Goal: Transaction & Acquisition: Purchase product/service

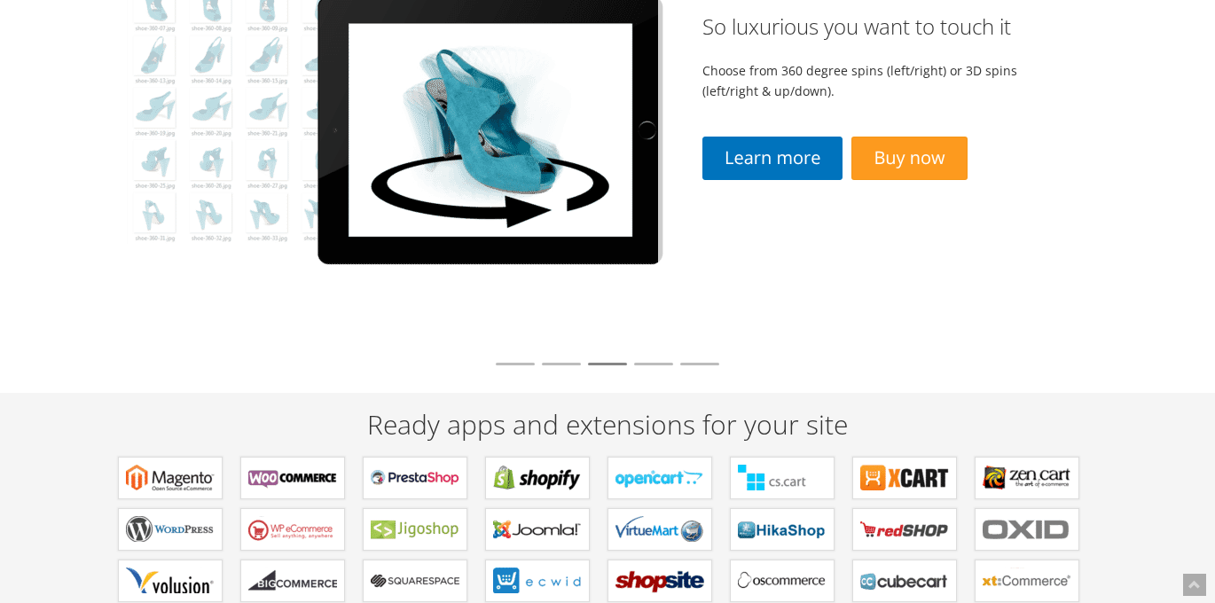
scroll to position [157, 0]
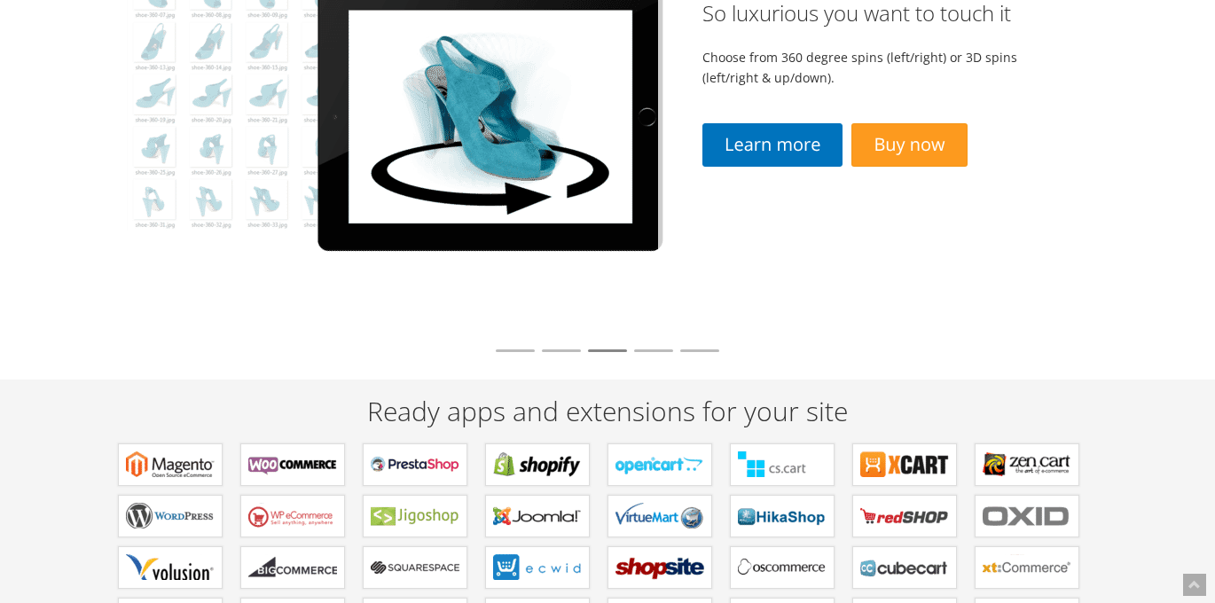
click at [559, 349] on li at bounding box center [561, 350] width 39 height 3
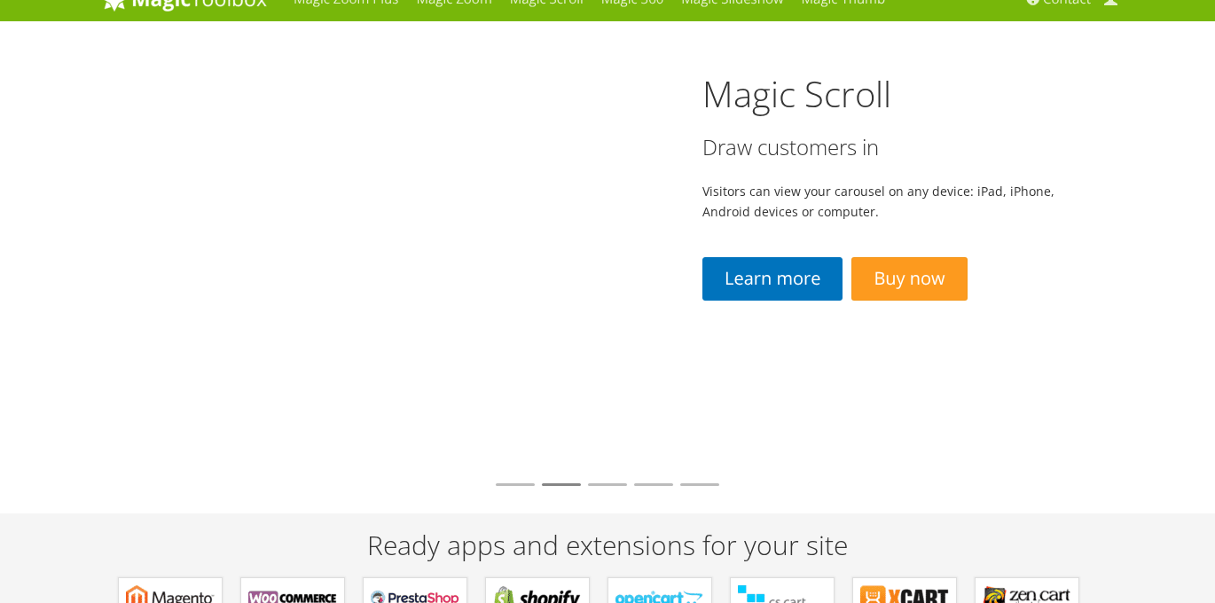
scroll to position [10, 0]
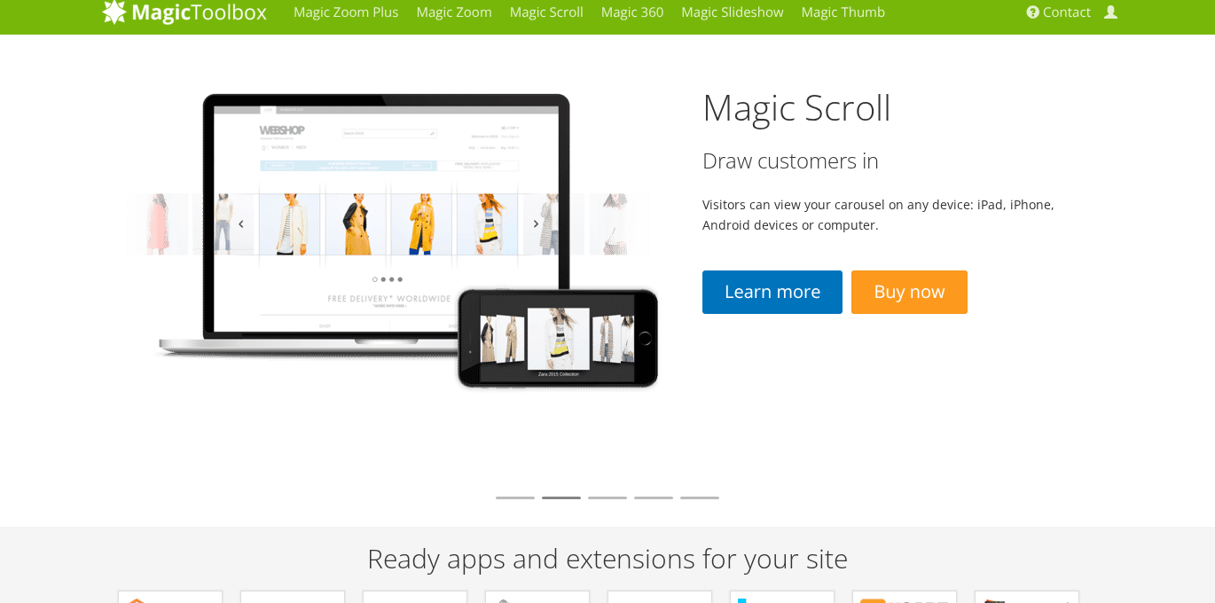
click at [507, 499] on li at bounding box center [515, 497] width 39 height 3
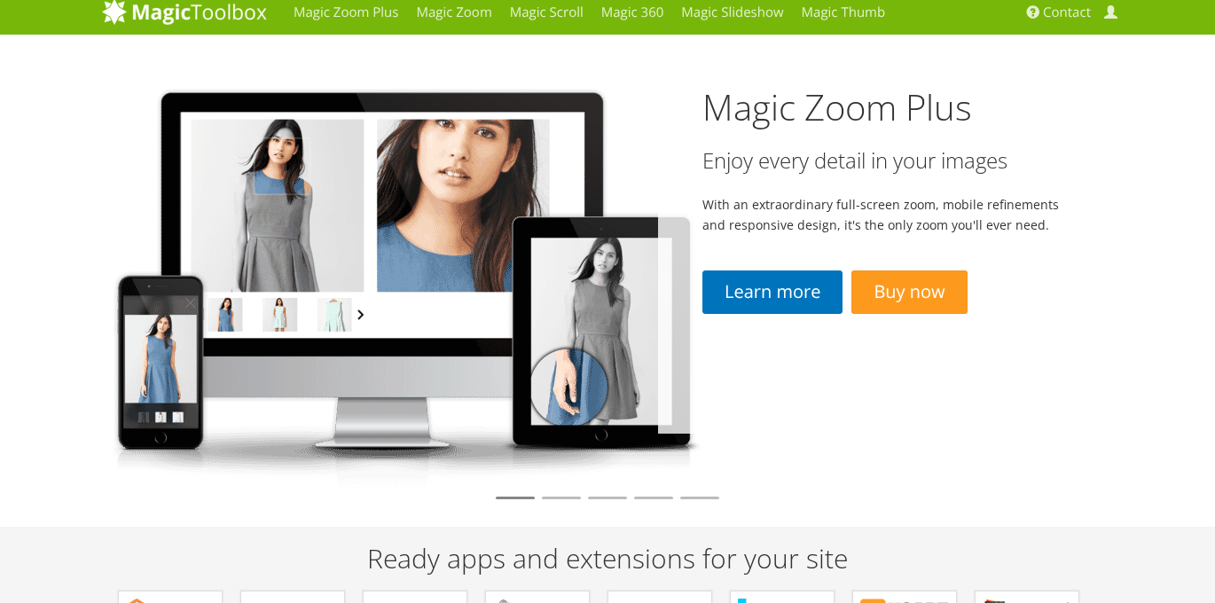
click at [649, 496] on li at bounding box center [653, 497] width 39 height 3
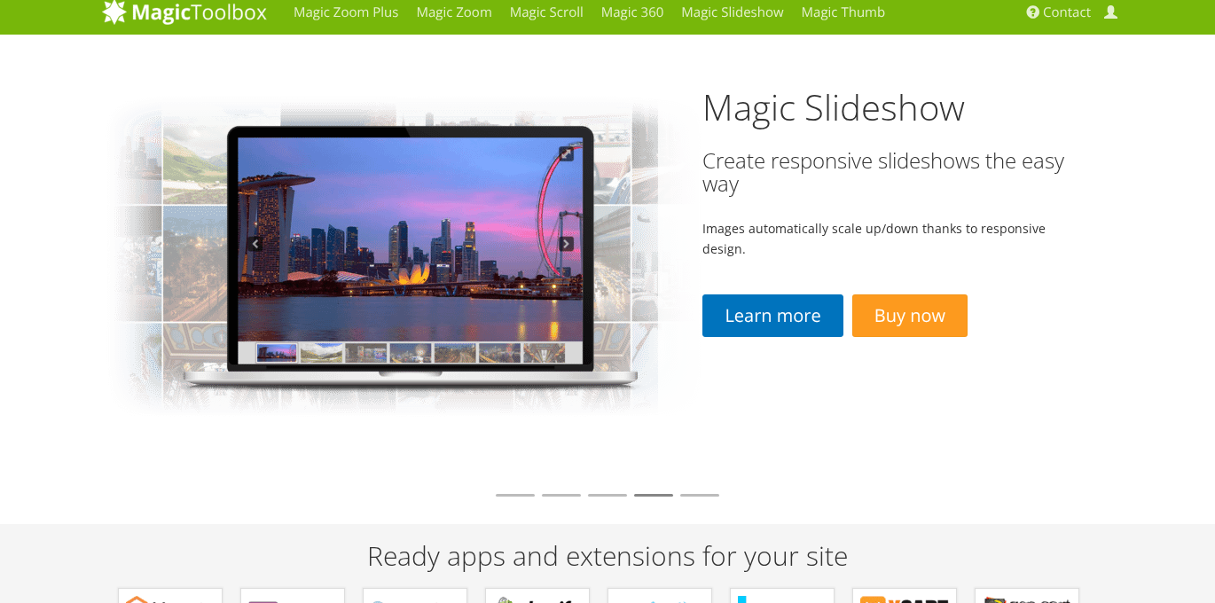
click at [705, 495] on li at bounding box center [699, 495] width 39 height 3
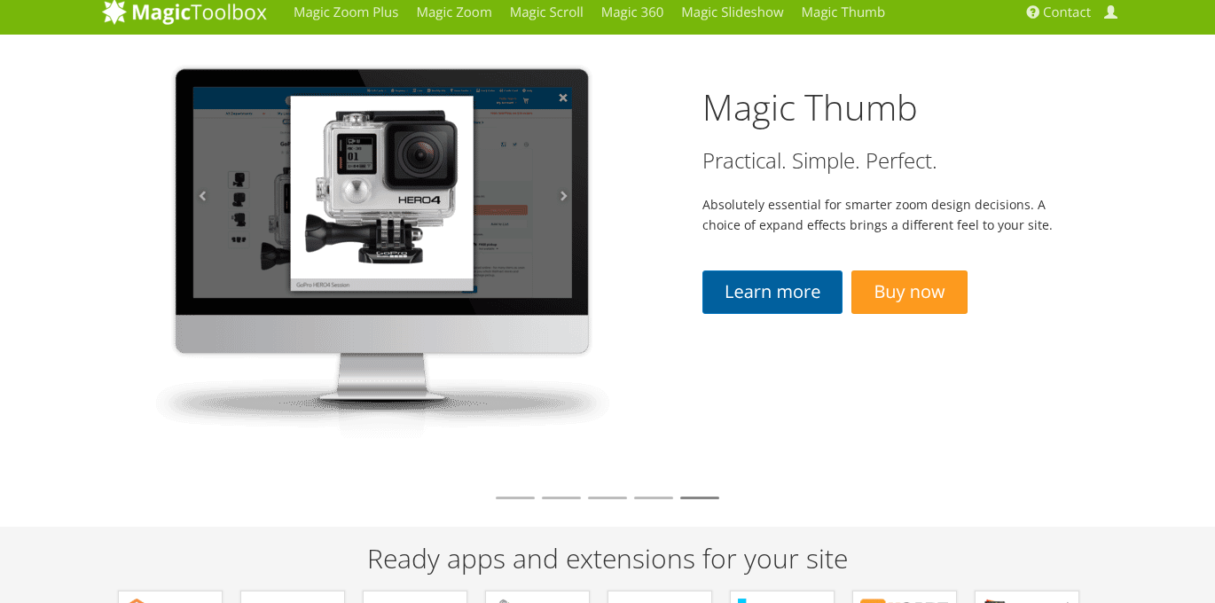
click at [766, 305] on link "Learn more" at bounding box center [772, 291] width 140 height 43
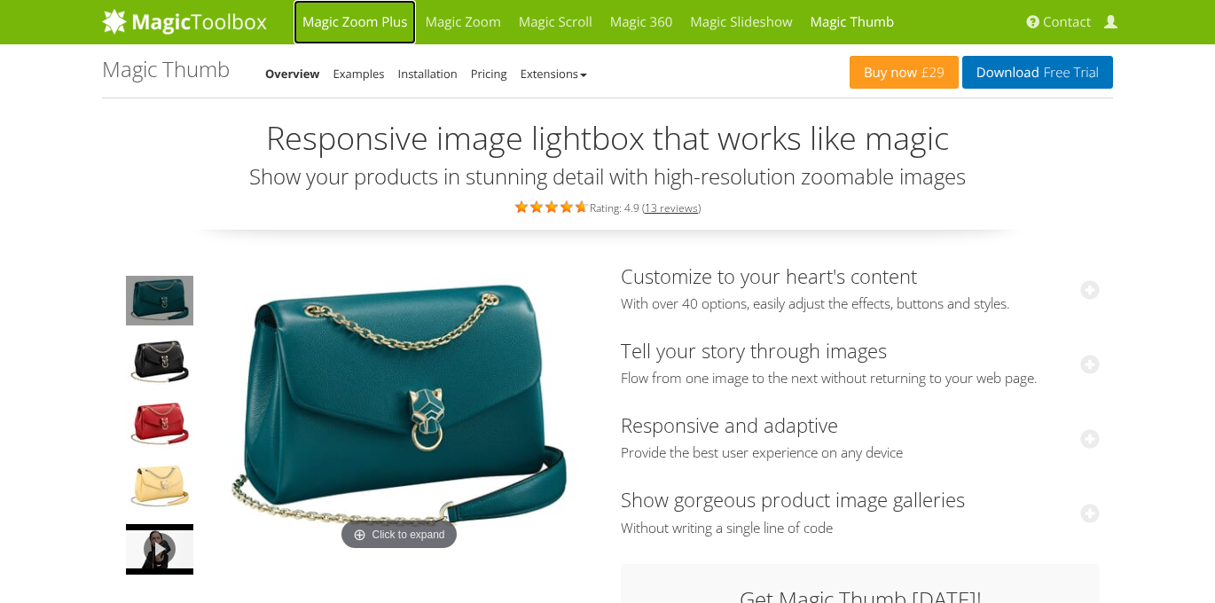
click at [350, 22] on link "Magic Zoom Plus" at bounding box center [354, 22] width 122 height 44
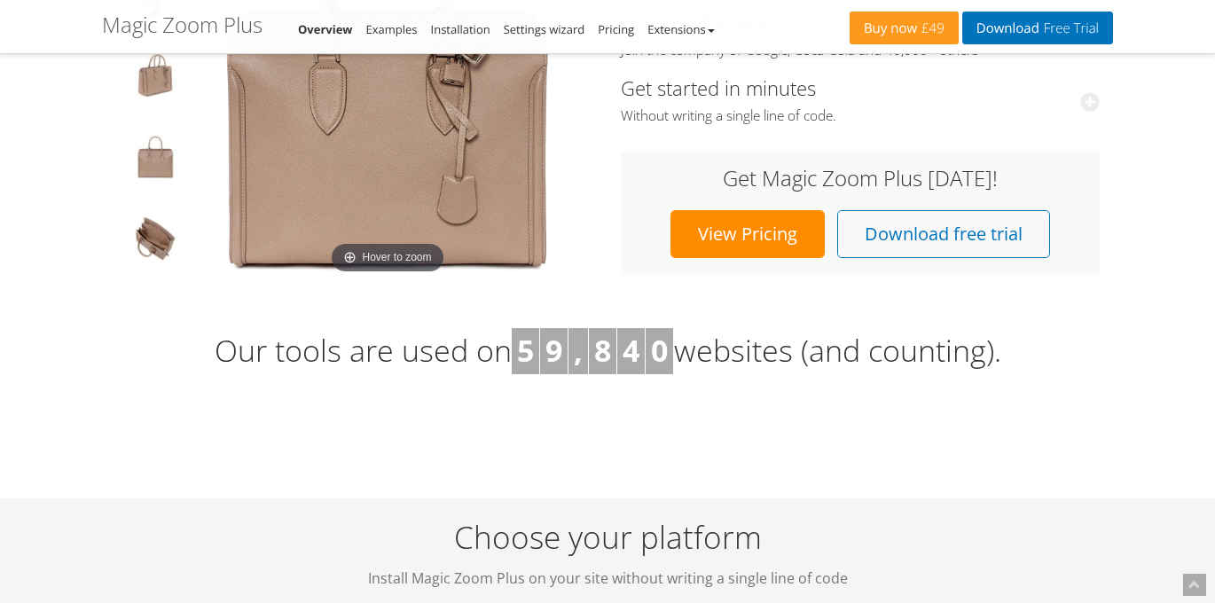
scroll to position [394, 0]
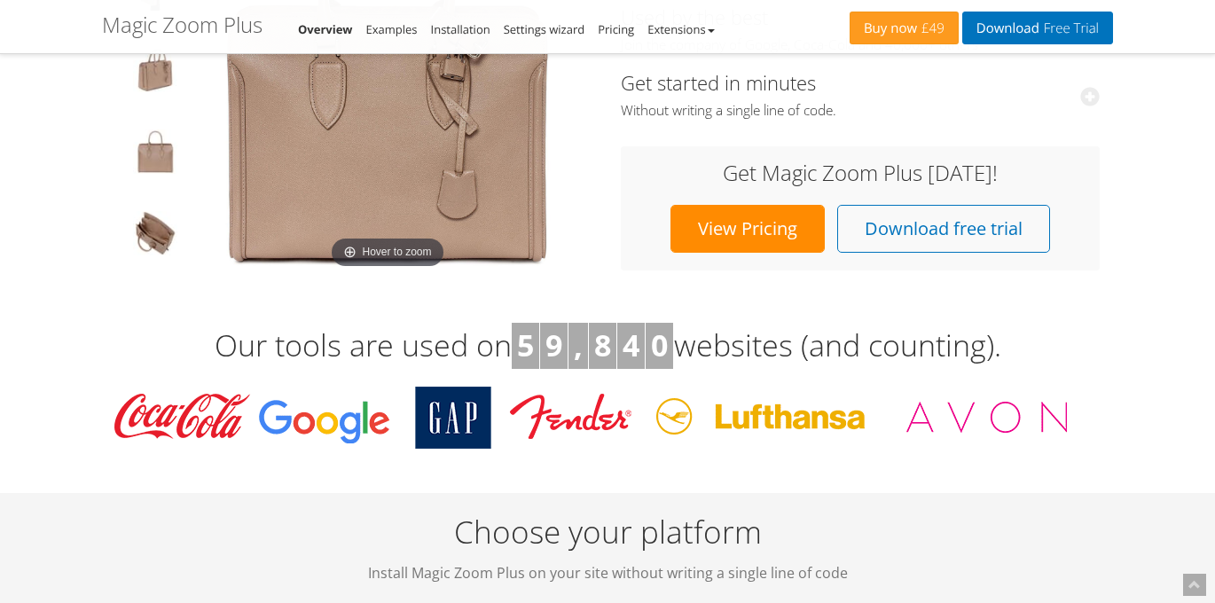
click at [742, 233] on link "View Pricing" at bounding box center [747, 229] width 154 height 48
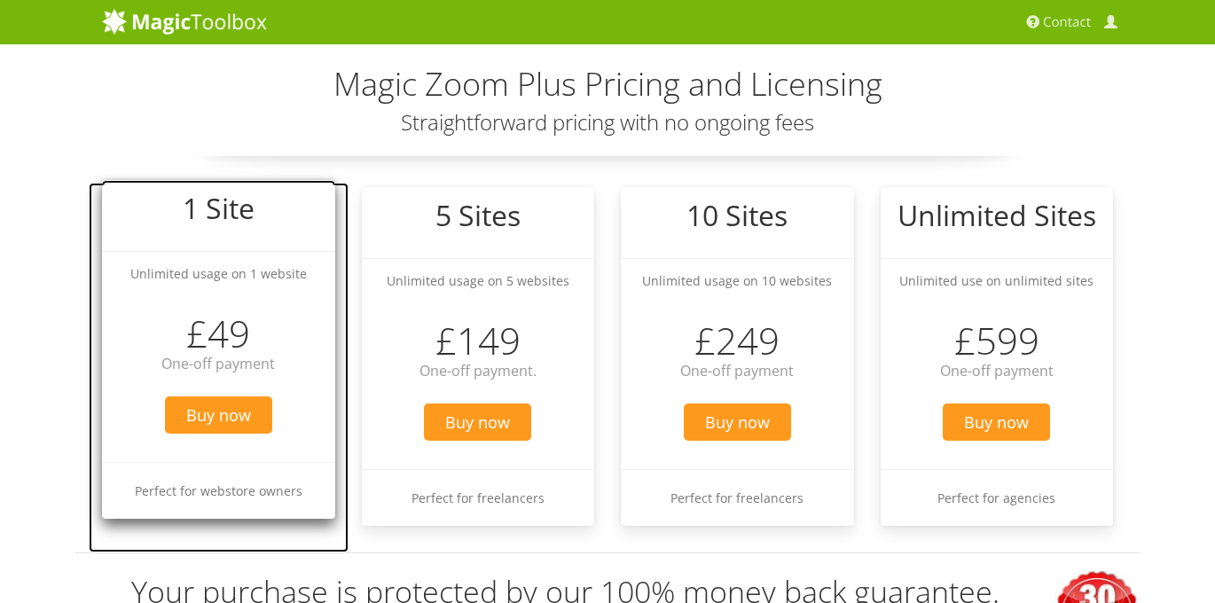
click at [194, 341] on h3 "£49" at bounding box center [218, 333] width 233 height 41
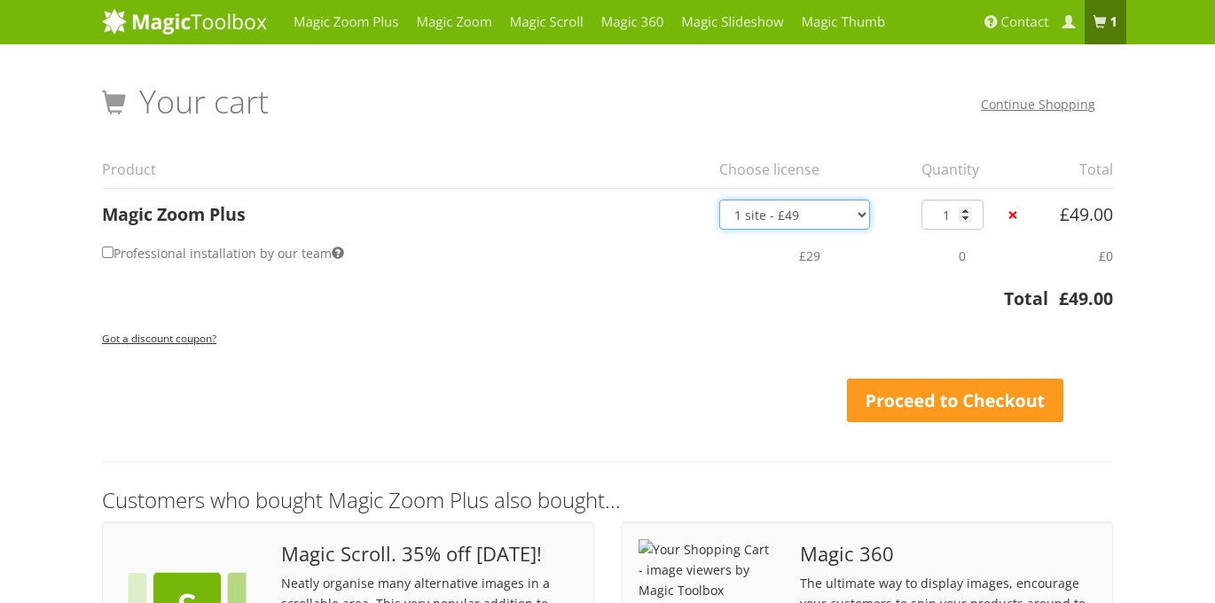
click at [856, 215] on select "1 site - £49 5 websites - £149 10 websites - £249 Unlimited - £599 Bundled - £1…" at bounding box center [794, 214] width 151 height 30
click at [1106, 260] on span "£0" at bounding box center [1105, 255] width 14 height 17
click at [776, 217] on select "1 site - £49 5 websites - £149 10 websites - £249 Unlimited - £599 Bundled - £1…" at bounding box center [794, 214] width 151 height 30
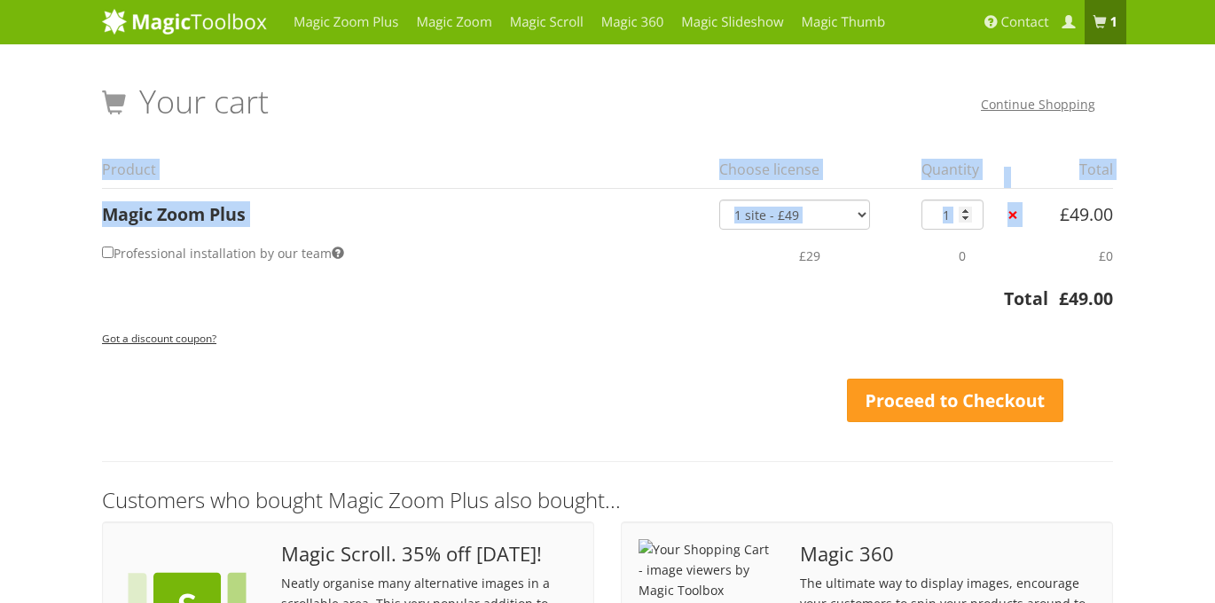
drag, startPoint x: 1059, startPoint y: 214, endPoint x: 1117, endPoint y: 214, distance: 57.6
click at [1118, 215] on div "Your Shopping Cart – image viewers by Magic Toolbox Your cart Continue Shopping…" at bounding box center [607, 416] width 1037 height 717
copy table "Product Choose license Quantity Total Magic Zoom Plus 1 site - £49 5 websites -…"
click at [1014, 217] on link "×" at bounding box center [1013, 215] width 19 height 19
